Goal: Information Seeking & Learning: Check status

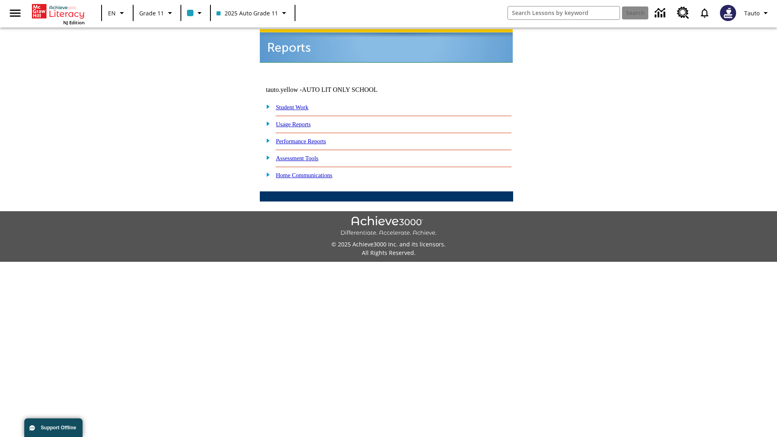
click at [299, 121] on link "Usage Reports" at bounding box center [293, 124] width 35 height 6
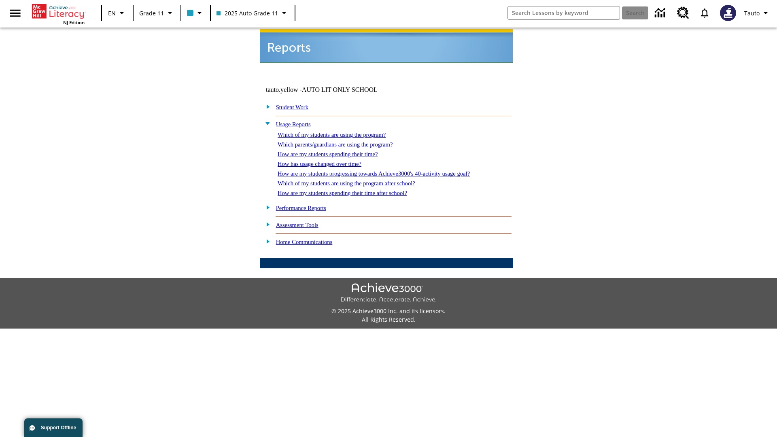
click at [340, 131] on link "Which of my students are using the program?" at bounding box center [331, 134] width 108 height 6
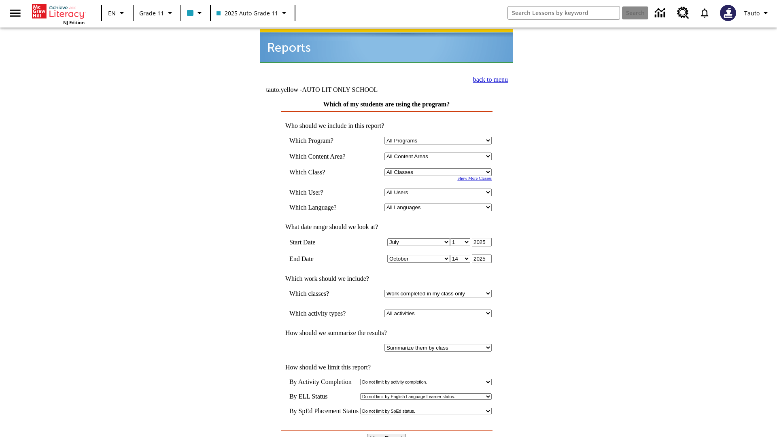
click at [387, 434] on input "View Report" at bounding box center [386, 438] width 39 height 9
click at [488, 78] on link "back to menu" at bounding box center [490, 79] width 35 height 7
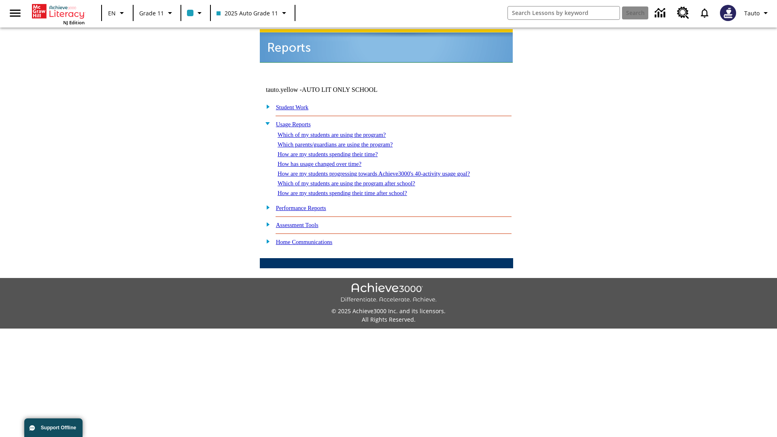
click at [335, 151] on link "How are my students spending their time?" at bounding box center [327, 154] width 100 height 6
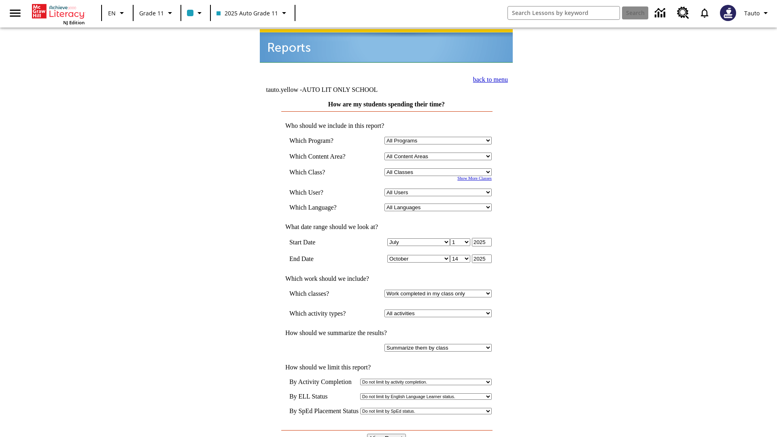
click at [387, 434] on input "View Report" at bounding box center [386, 438] width 39 height 9
click at [488, 78] on link "back to menu" at bounding box center [490, 79] width 35 height 7
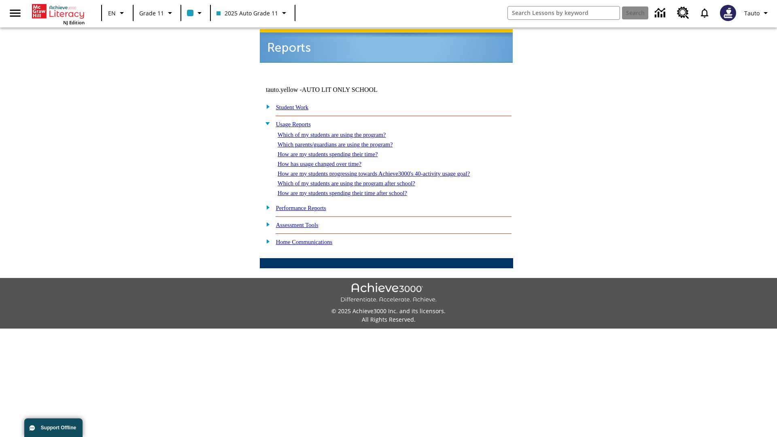
click at [352, 190] on link "How are my students spending their time after school?" at bounding box center [341, 193] width 129 height 6
